Goal: Information Seeking & Learning: Learn about a topic

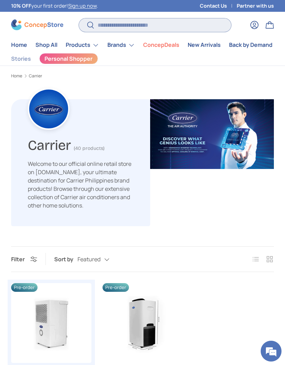
click at [137, 25] on input "Search" at bounding box center [155, 25] width 152 height 14
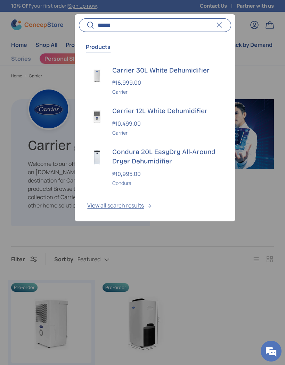
type input "******"
click at [91, 159] on img at bounding box center [96, 157] width 19 height 19
click at [222, 25] on button "Reset" at bounding box center [219, 24] width 15 height 15
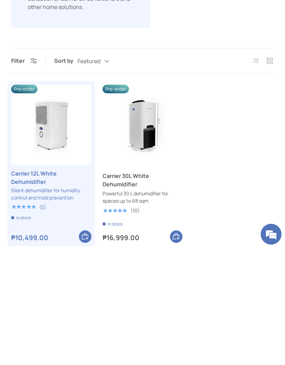
scroll to position [87, 0]
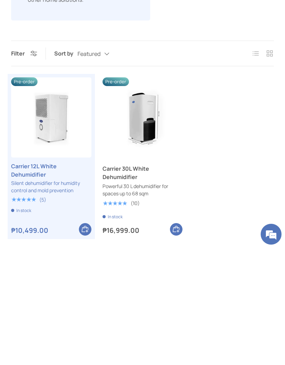
click at [130, 282] on link "Carrier 30L White Dehumidifier" at bounding box center [142, 290] width 80 height 17
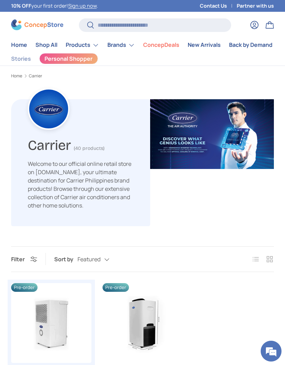
scroll to position [229, 0]
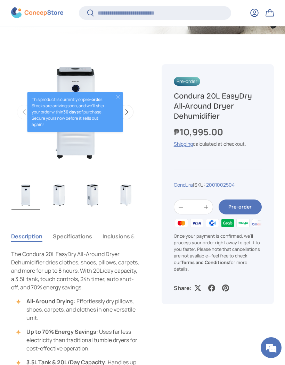
scroll to position [228, 0]
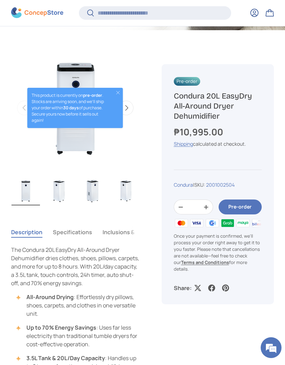
click at [132, 102] on button "Next" at bounding box center [126, 108] width 15 height 15
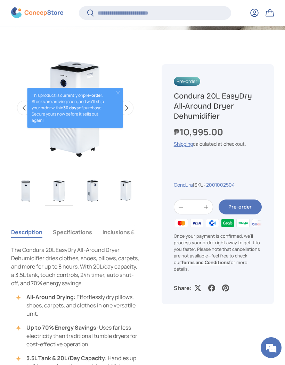
click at [129, 104] on button "Next" at bounding box center [126, 108] width 15 height 15
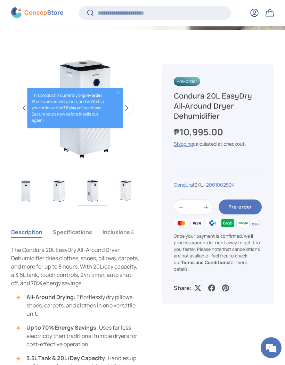
scroll to position [0, 263]
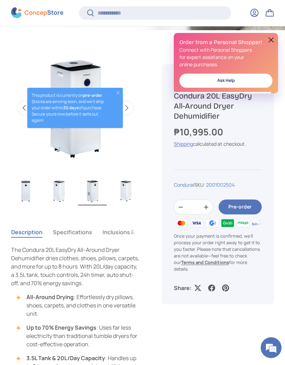
click at [121, 93] on button "Close" at bounding box center [118, 93] width 6 height 6
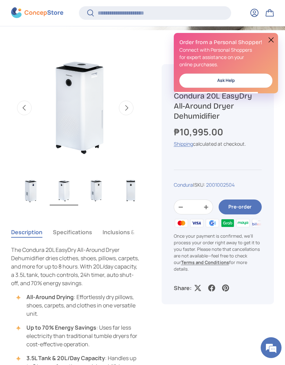
scroll to position [0, 68]
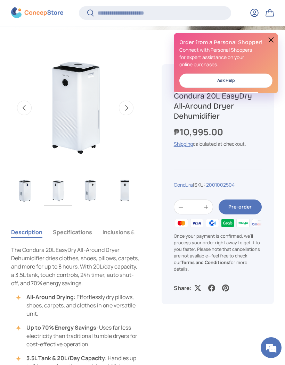
click at [126, 102] on button "Next" at bounding box center [126, 108] width 15 height 15
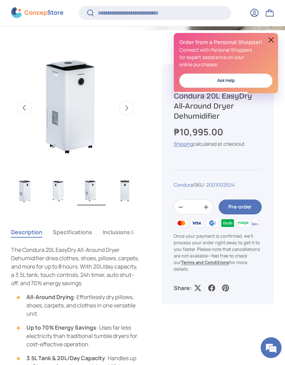
click at [123, 104] on button "Next" at bounding box center [126, 108] width 15 height 15
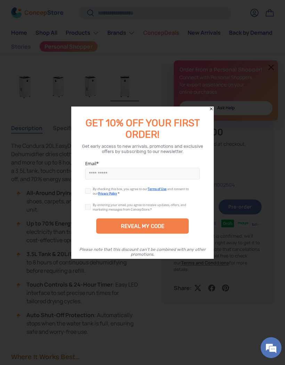
scroll to position [320, 0]
click at [212, 111] on icon "Close" at bounding box center [211, 109] width 5 height 5
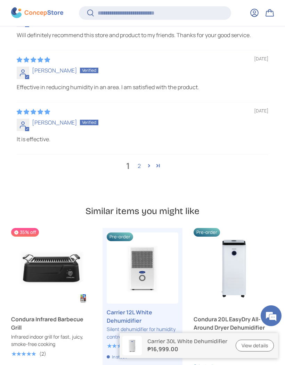
scroll to position [2031, 0]
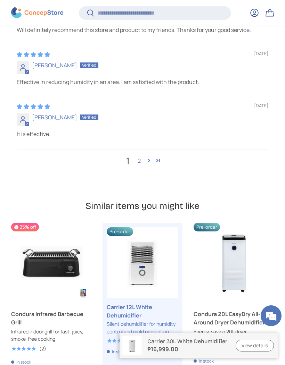
click at [140, 157] on link "2" at bounding box center [138, 161] width 11 height 8
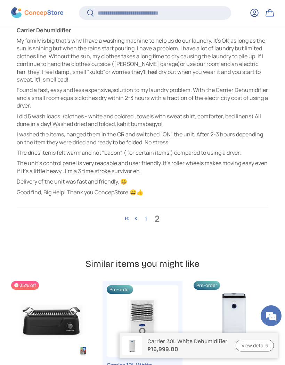
scroll to position [2163, 0]
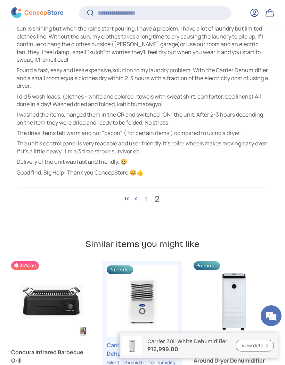
click at [156, 188] on div "1 2" at bounding box center [142, 199] width 251 height 23
click at [146, 195] on link "1" at bounding box center [145, 199] width 11 height 8
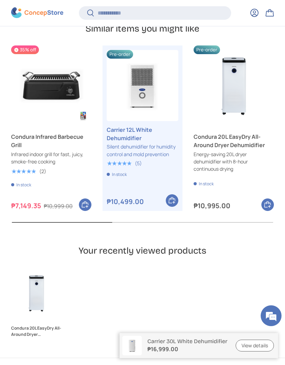
scroll to position [2187, 0]
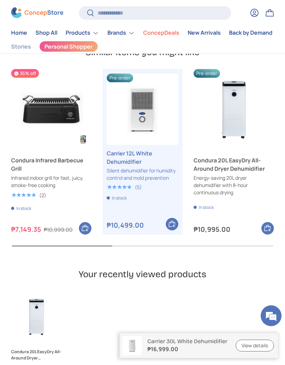
click at [142, 149] on link "Carrier 12L White Dehumidifier" at bounding box center [143, 157] width 72 height 17
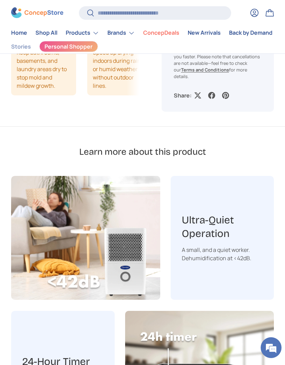
scroll to position [692, 0]
